Goal: Information Seeking & Learning: Check status

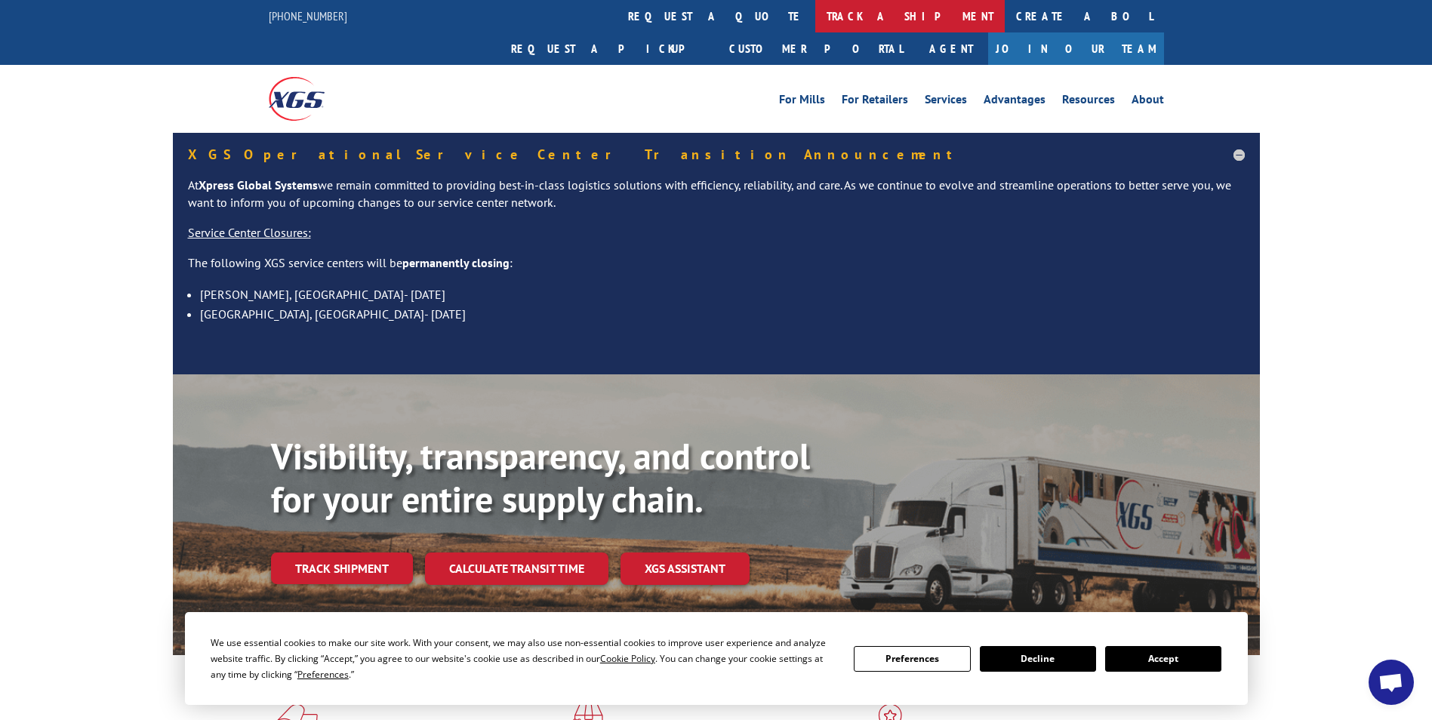
click at [815, 14] on link "track a shipment" at bounding box center [910, 16] width 190 height 32
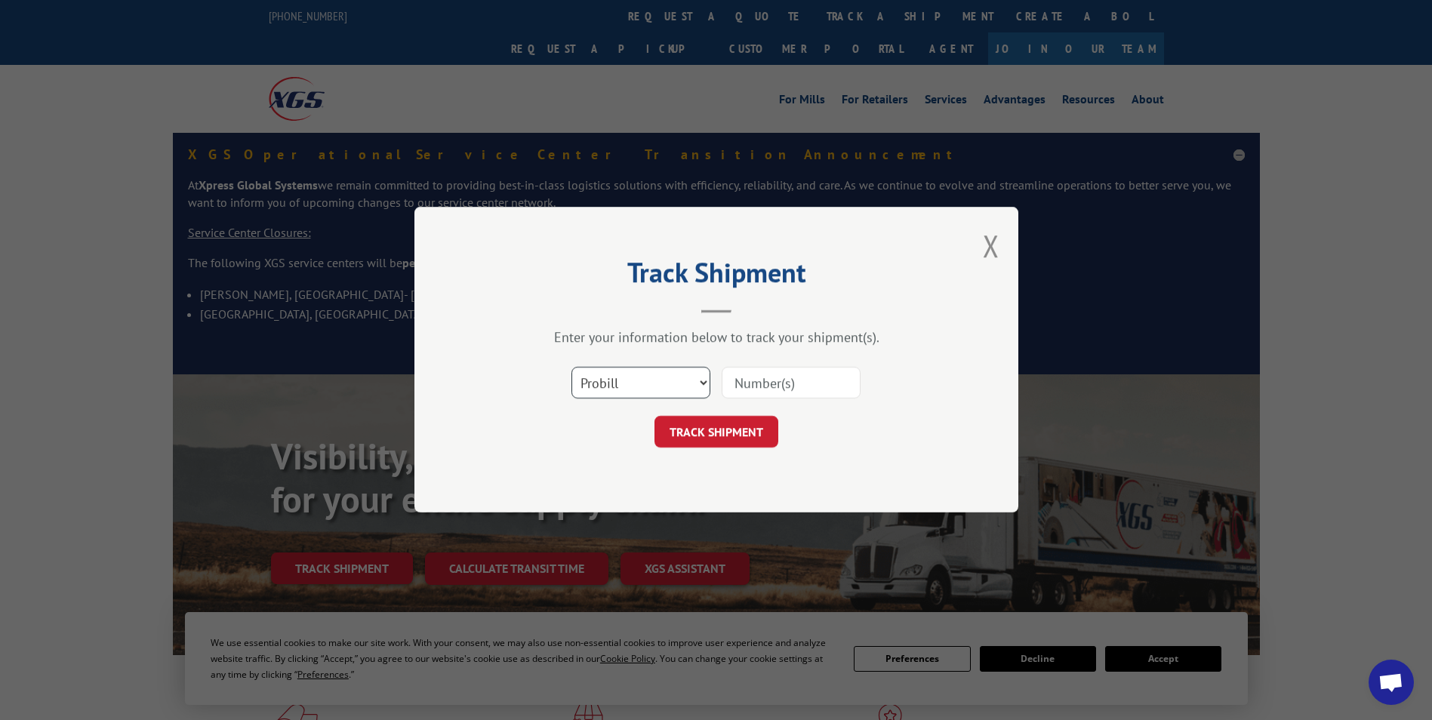
click at [607, 374] on select "Select category... Probill BOL PO" at bounding box center [641, 384] width 139 height 32
select select "po"
click at [572, 368] on select "Select category... Probill BOL PO" at bounding box center [641, 384] width 139 height 32
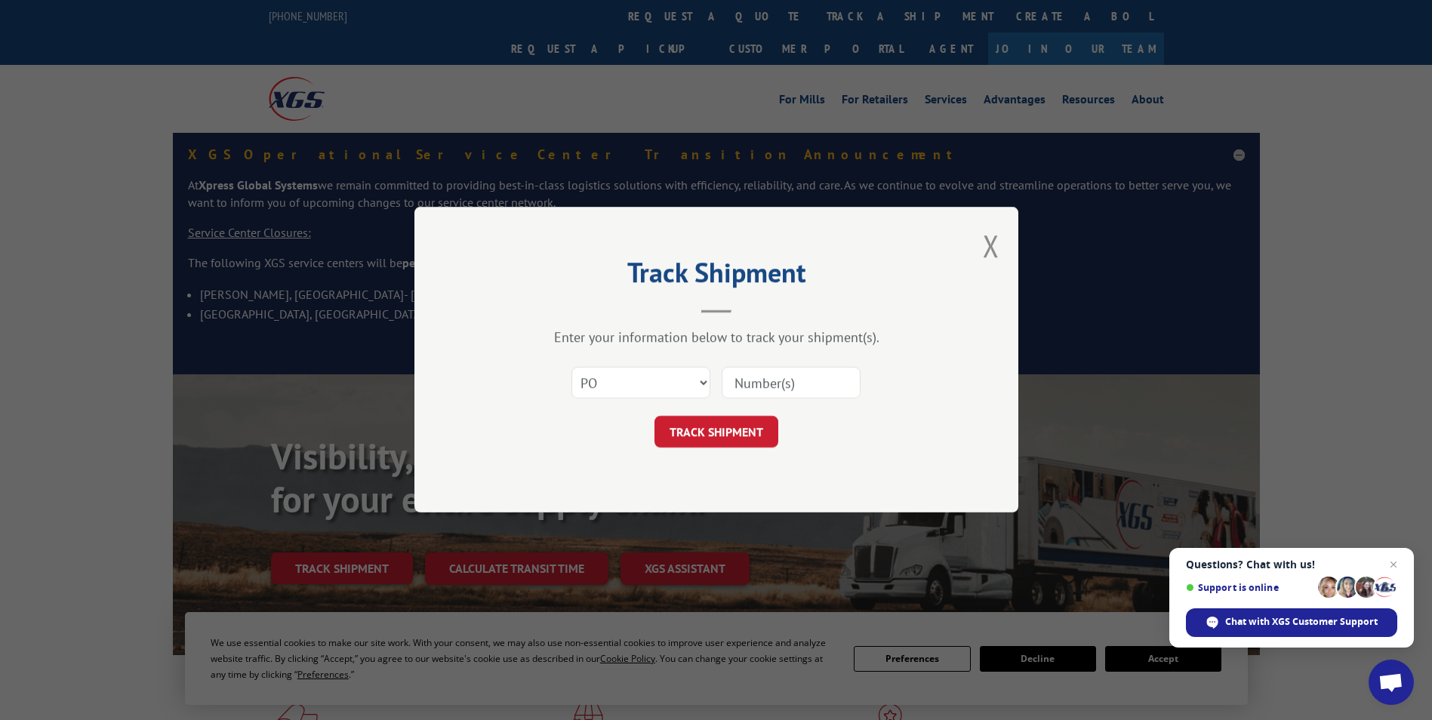
click at [755, 380] on input at bounding box center [791, 384] width 139 height 32
drag, startPoint x: 755, startPoint y: 380, endPoint x: 722, endPoint y: 424, distance: 55.0
click at [722, 424] on button "TRACK SHIPMENT" at bounding box center [717, 433] width 124 height 32
click at [761, 368] on input at bounding box center [791, 384] width 139 height 32
paste input "36548700"
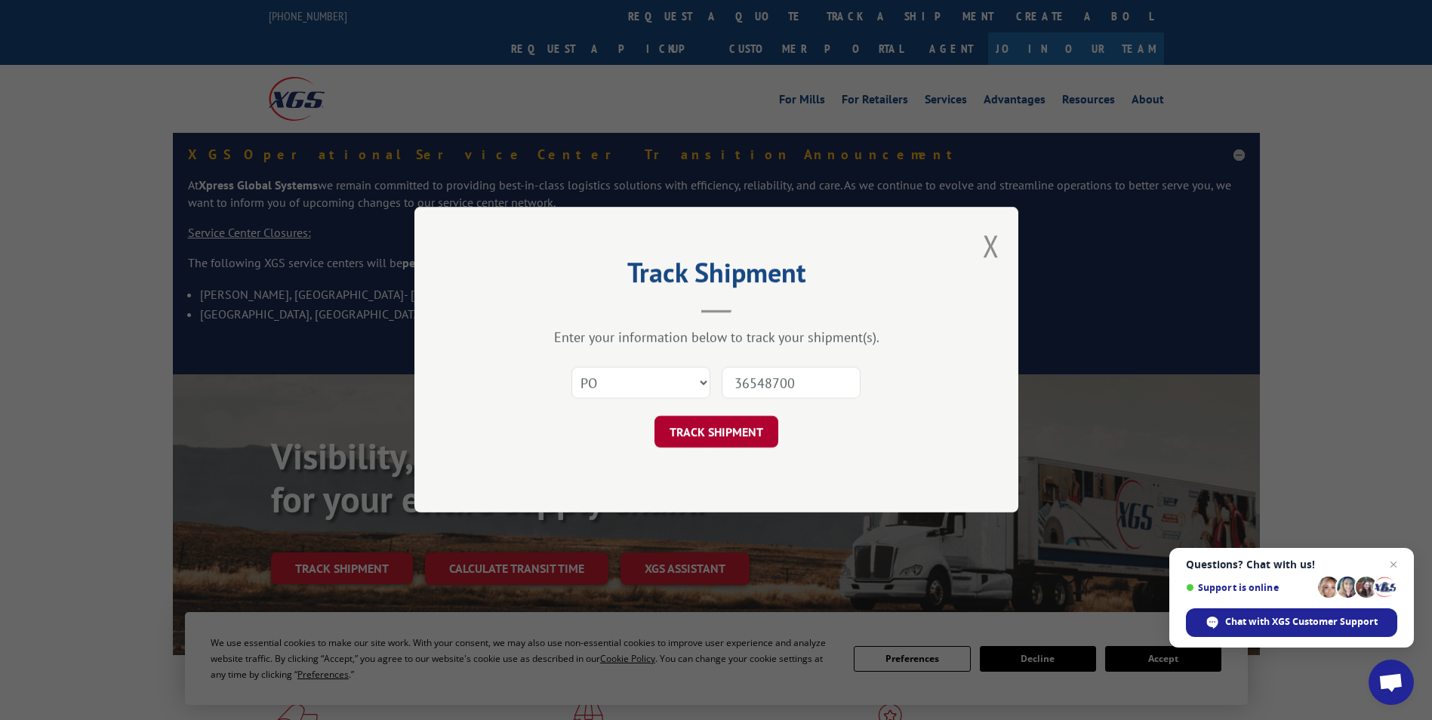
type input "36548700"
click at [697, 439] on button "TRACK SHIPMENT" at bounding box center [717, 433] width 124 height 32
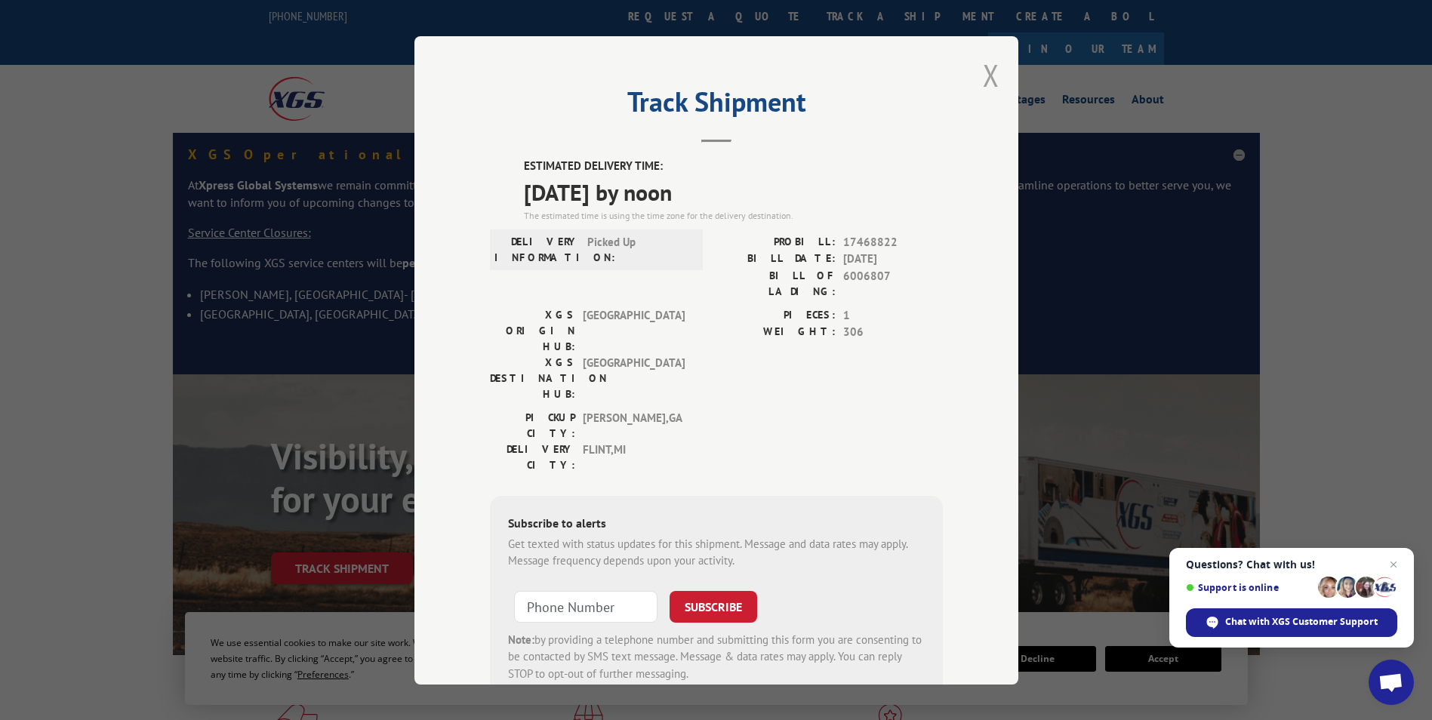
click at [985, 74] on button "Close modal" at bounding box center [991, 75] width 17 height 40
